Goal: Check status: Check status

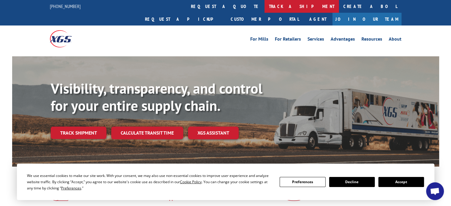
click at [264, 5] on link "track a shipment" at bounding box center [301, 6] width 74 height 13
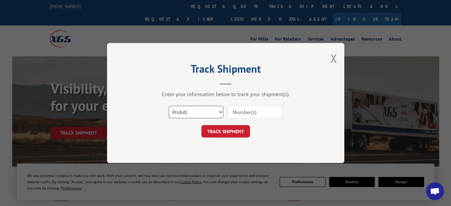
click at [207, 111] on select "Select category... Probill BOL PO" at bounding box center [196, 112] width 55 height 12
select select "bol"
click at [169, 106] on select "Select category... Probill BOL PO" at bounding box center [196, 112] width 55 height 12
click at [256, 113] on input at bounding box center [255, 112] width 55 height 12
paste input "6026898"
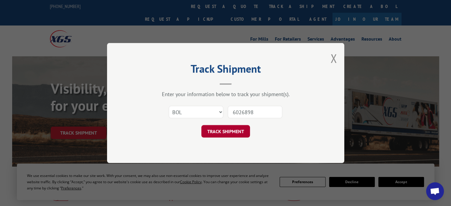
type input "6026898"
click at [234, 137] on button "TRACK SHIPMENT" at bounding box center [225, 131] width 49 height 12
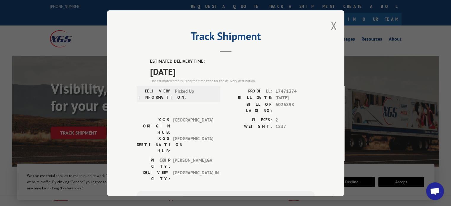
click at [230, 197] on div "Track Shipment ESTIMATED DELIVERY TIME: [DATE] The estimated time is using the …" at bounding box center [225, 103] width 451 height 206
click at [330, 23] on button "Close modal" at bounding box center [333, 26] width 7 height 16
